Goal: Information Seeking & Learning: Learn about a topic

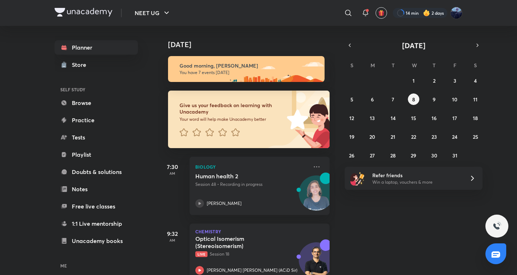
click at [225, 229] on div "Chemistry Optical Isomerism (Stereoisomerism) Live Session 18 [PERSON_NAME] [PE…" at bounding box center [260, 253] width 140 height 58
